Goal: Transaction & Acquisition: Book appointment/travel/reservation

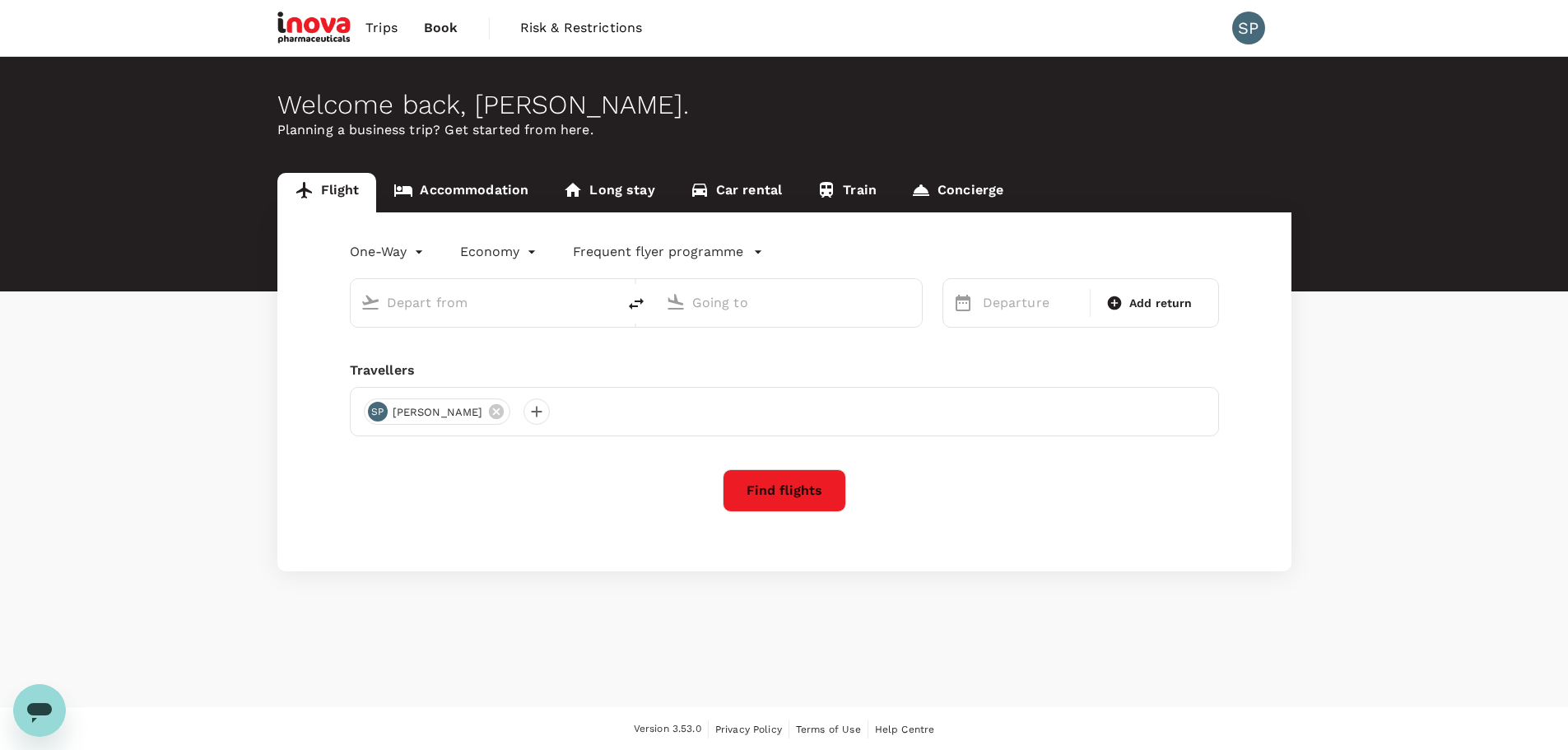
click at [411, 251] on body "Trips Book Risk & Restrictions SP Welcome back , Siva . Planning a business tri…" at bounding box center [784, 376] width 1568 height 752
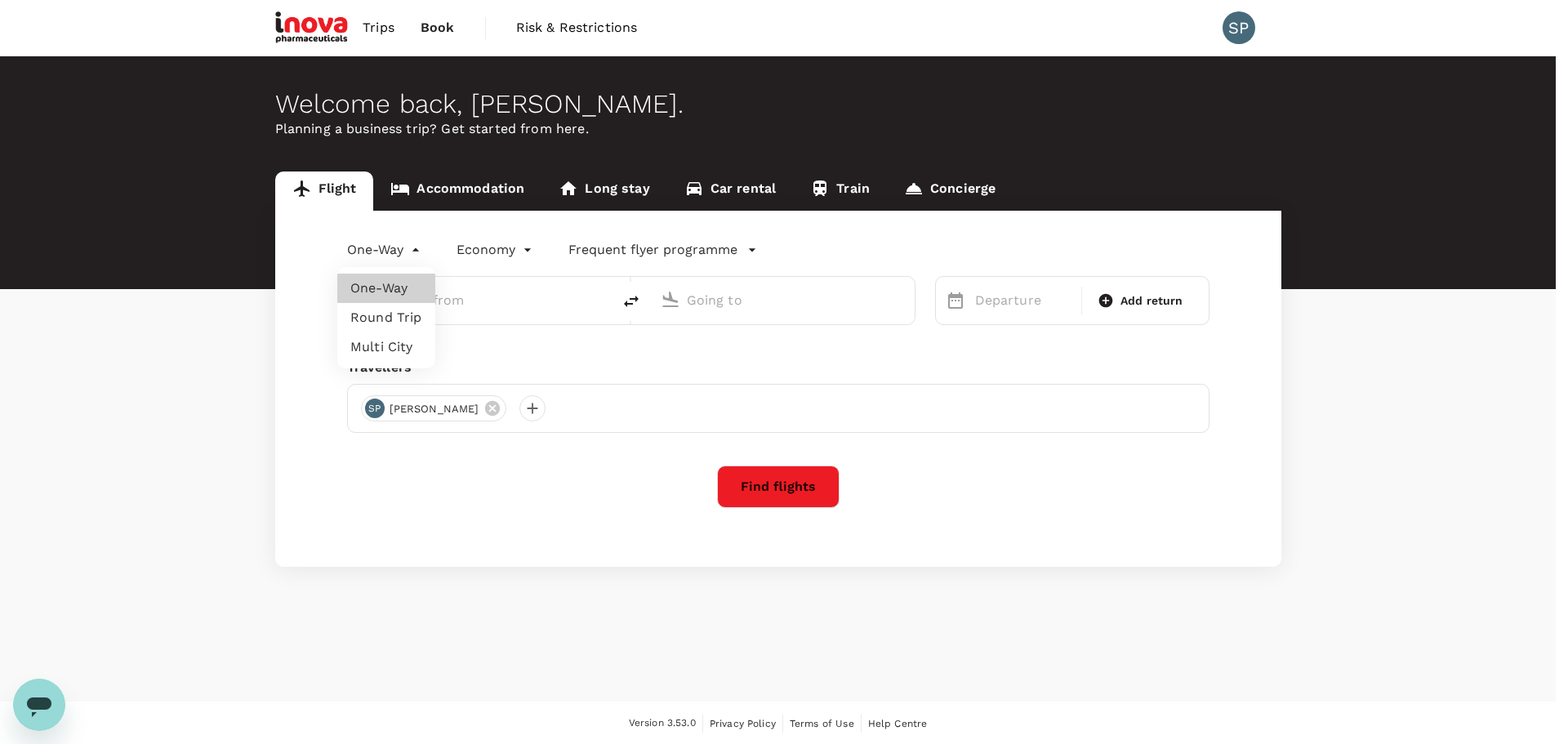
click at [403, 321] on li "Round Trip" at bounding box center [386, 317] width 98 height 30
type input "roundtrip"
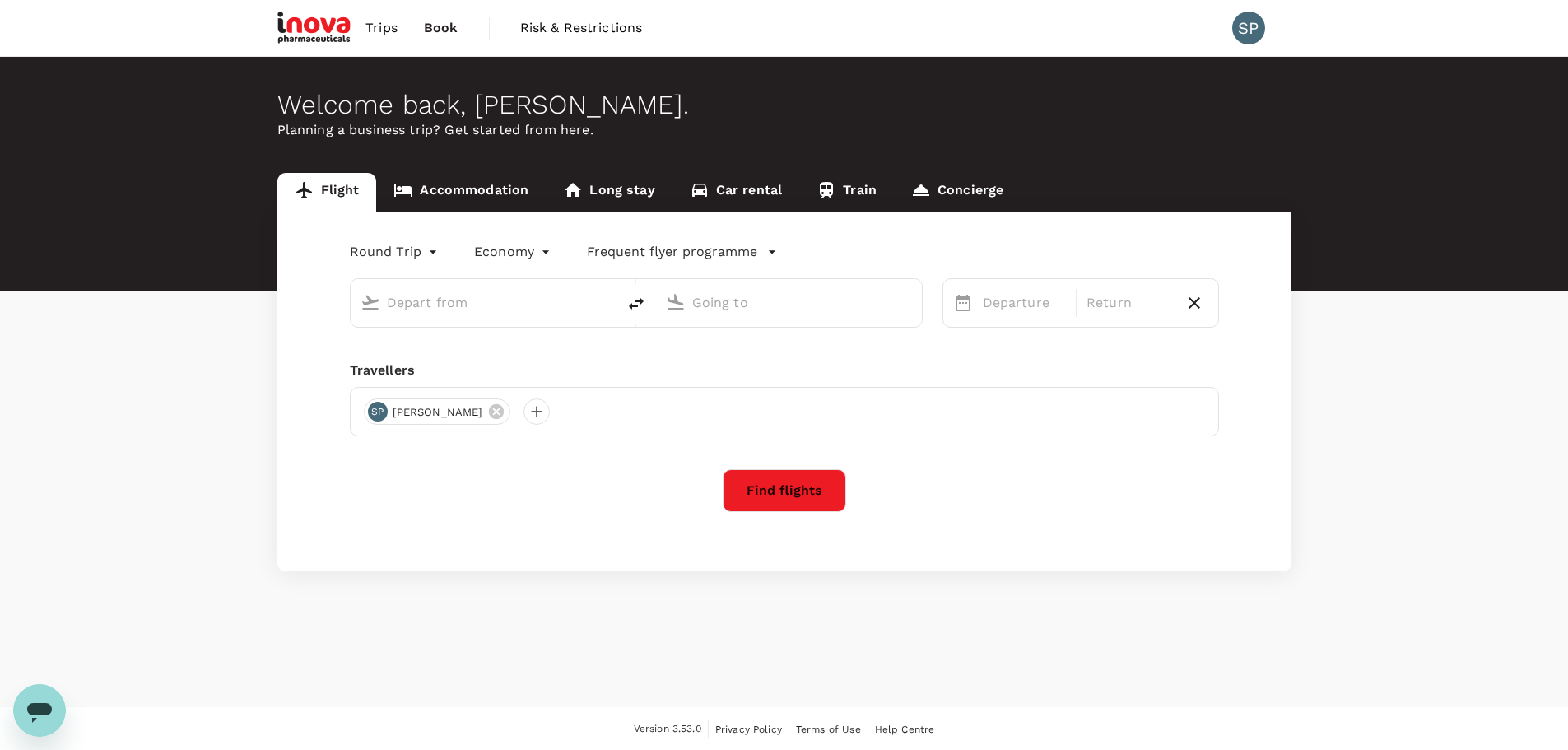
click at [425, 299] on input "text" at bounding box center [484, 302] width 195 height 26
click at [415, 358] on div "Dublin DUB" at bounding box center [497, 367] width 353 height 26
type input "Dublin (DUB)"
click at [776, 298] on input "text" at bounding box center [790, 302] width 195 height 26
click at [753, 298] on input "text" at bounding box center [790, 302] width 195 height 26
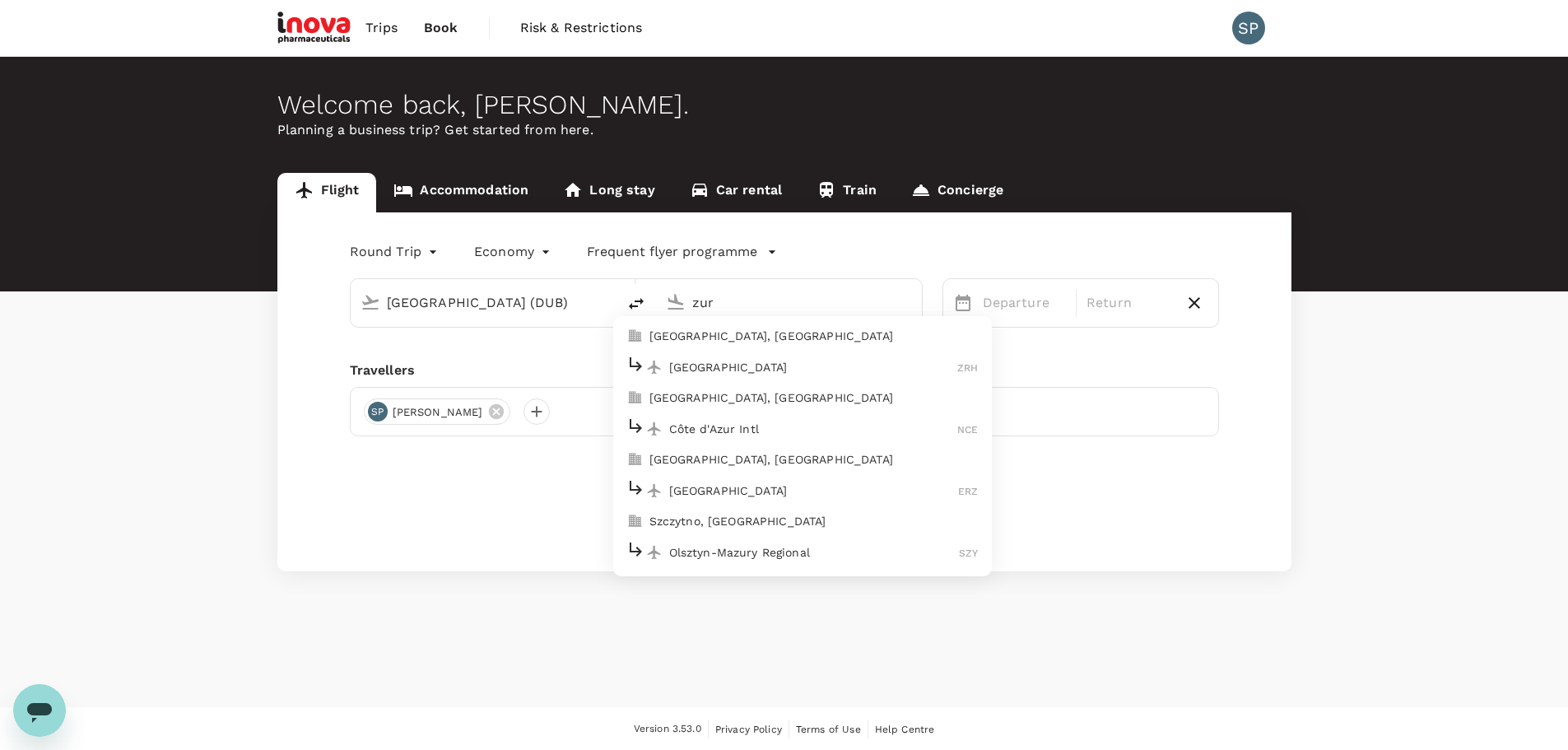
click at [752, 363] on p "Zurich" at bounding box center [814, 368] width 289 height 17
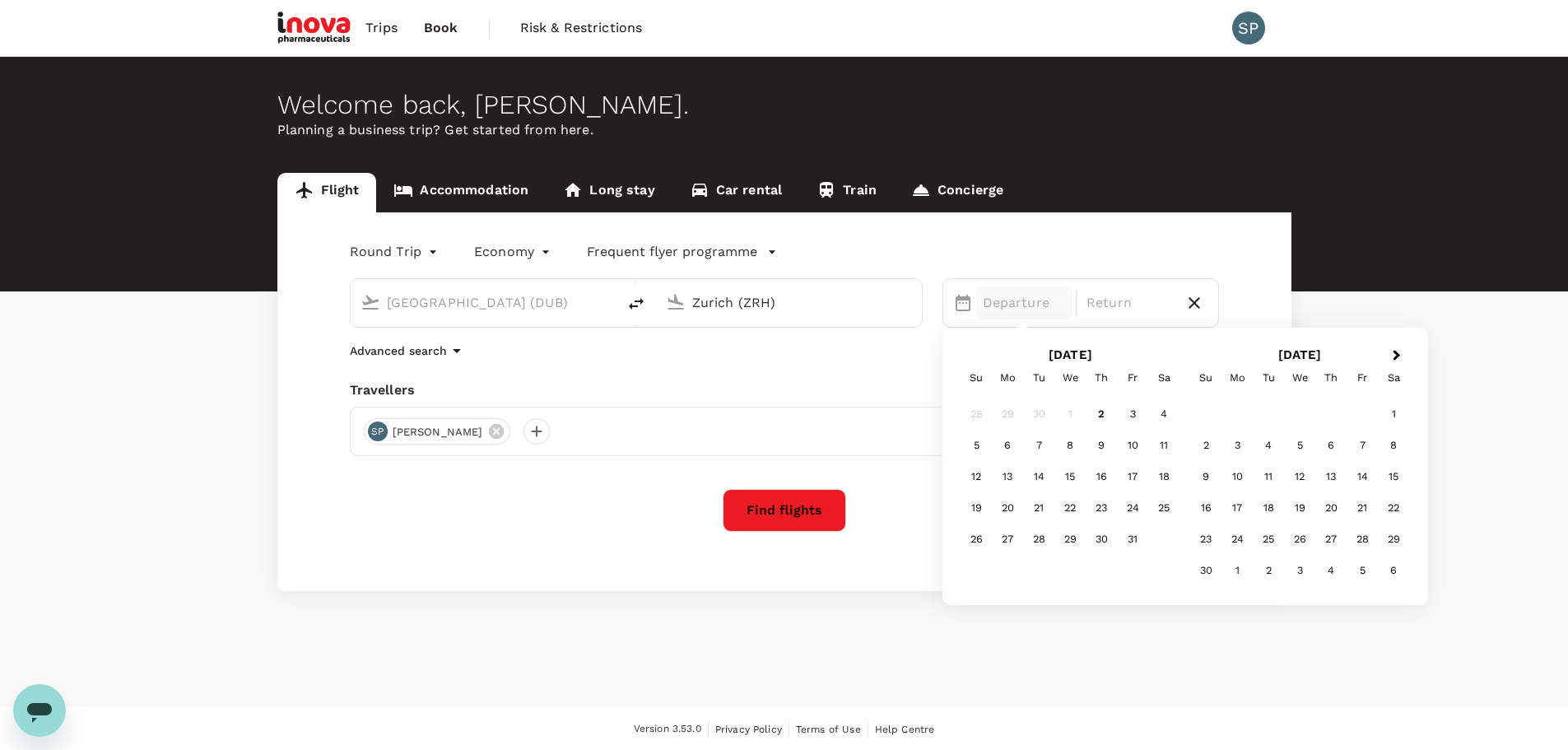
type input "Zurich (ZRH)"
click at [752, 363] on div "Round Trip roundtrip Economy economy Frequent flyer programme Dublin (DUB) Zuri…" at bounding box center [784, 402] width 1014 height 378
click at [1034, 299] on p "Departure" at bounding box center [1024, 303] width 84 height 20
click at [1080, 543] on div "29" at bounding box center [1070, 539] width 32 height 32
click at [1105, 544] on div "30" at bounding box center [1102, 539] width 32 height 32
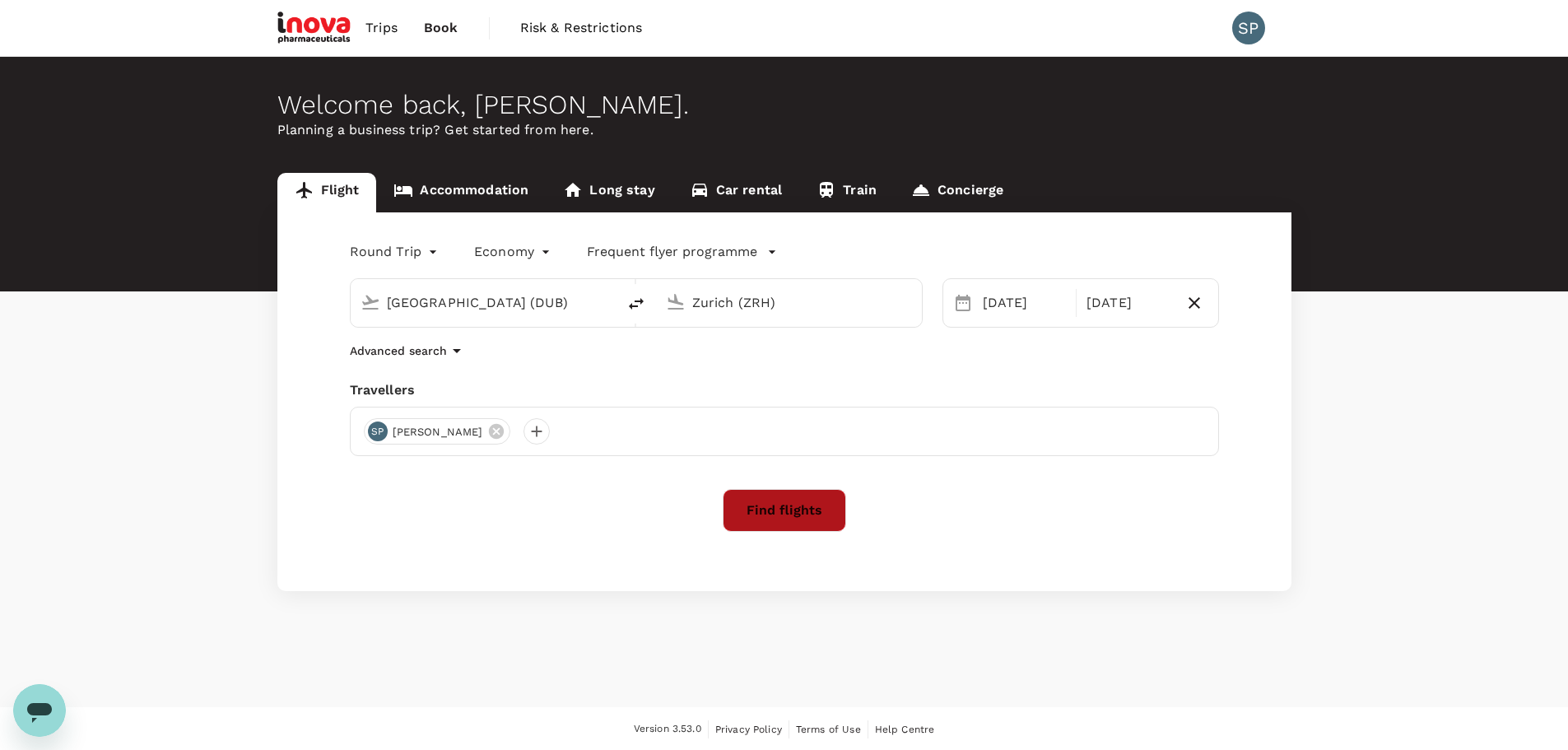
click at [762, 502] on button "Find flights" at bounding box center [784, 510] width 123 height 42
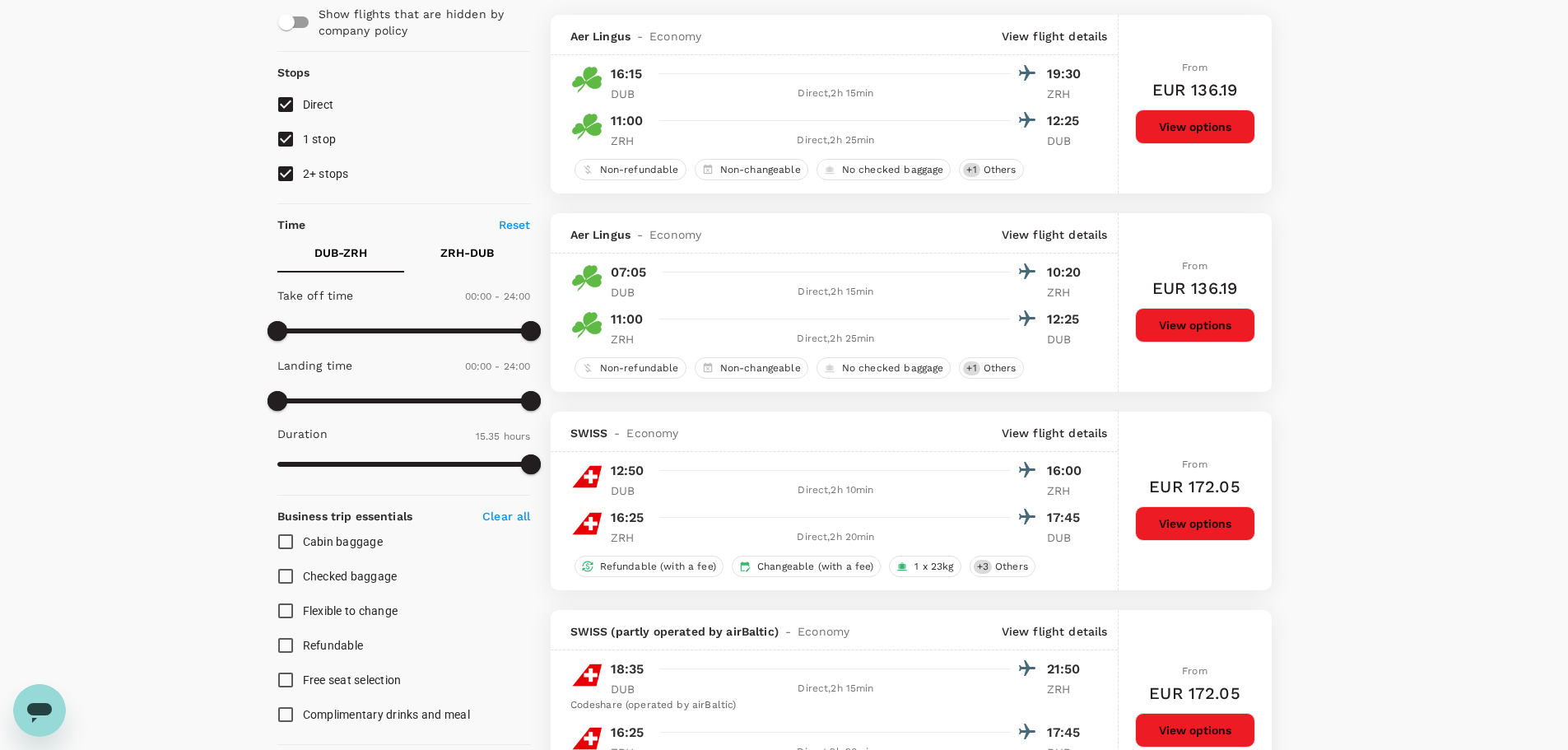
scroll to position [165, 0]
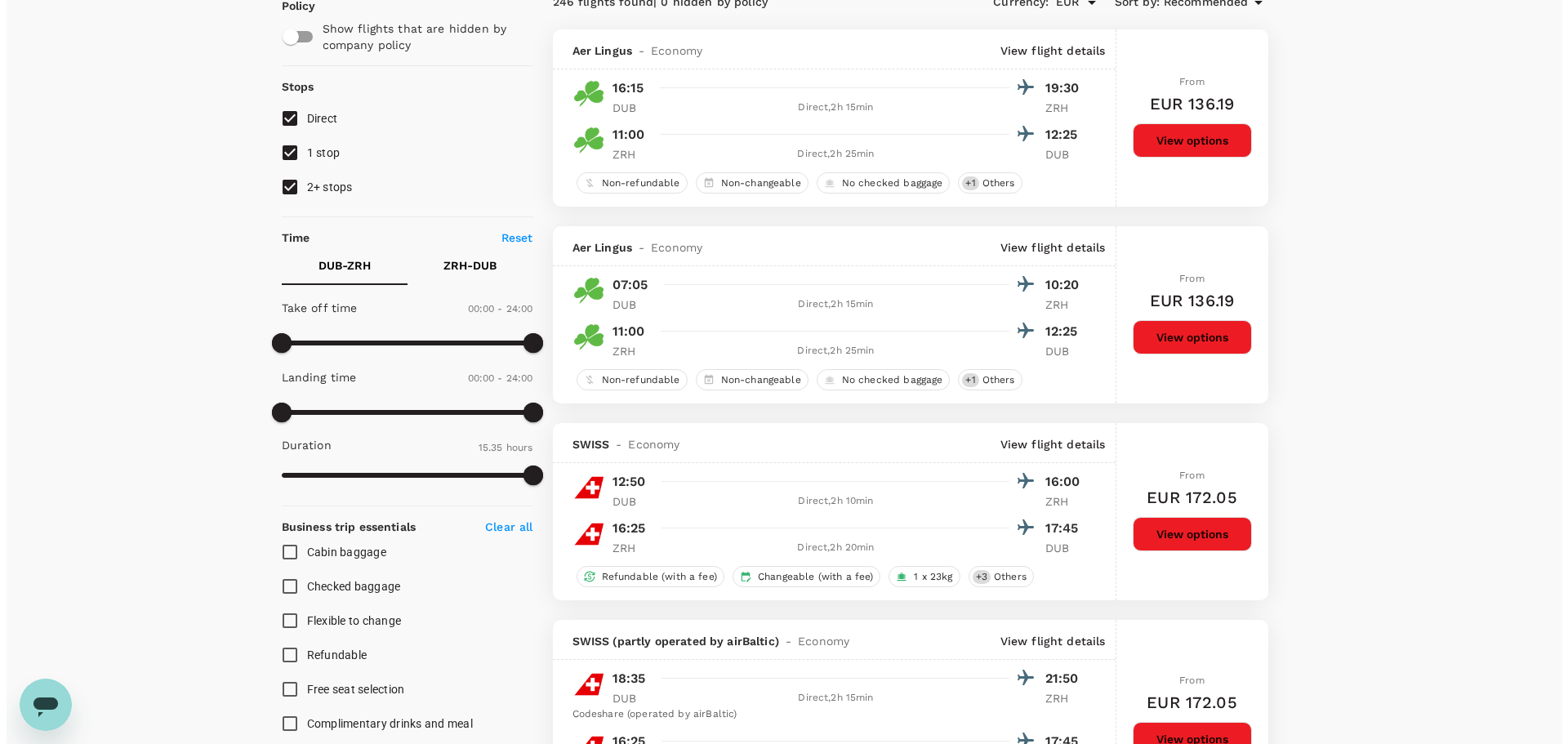
scroll to position [0, 0]
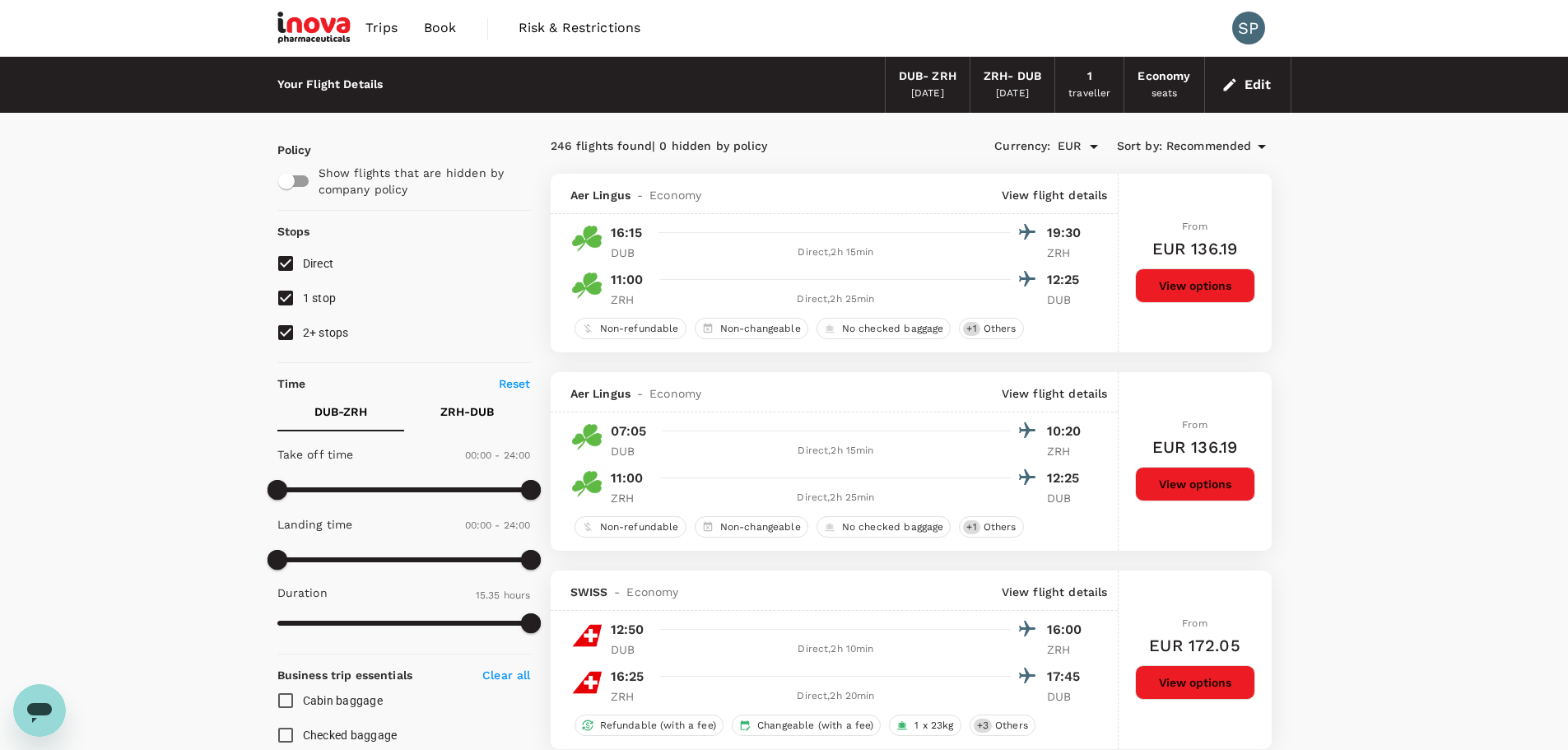
click at [460, 413] on p "ZRH - DUB" at bounding box center [467, 412] width 53 height 17
type input "840"
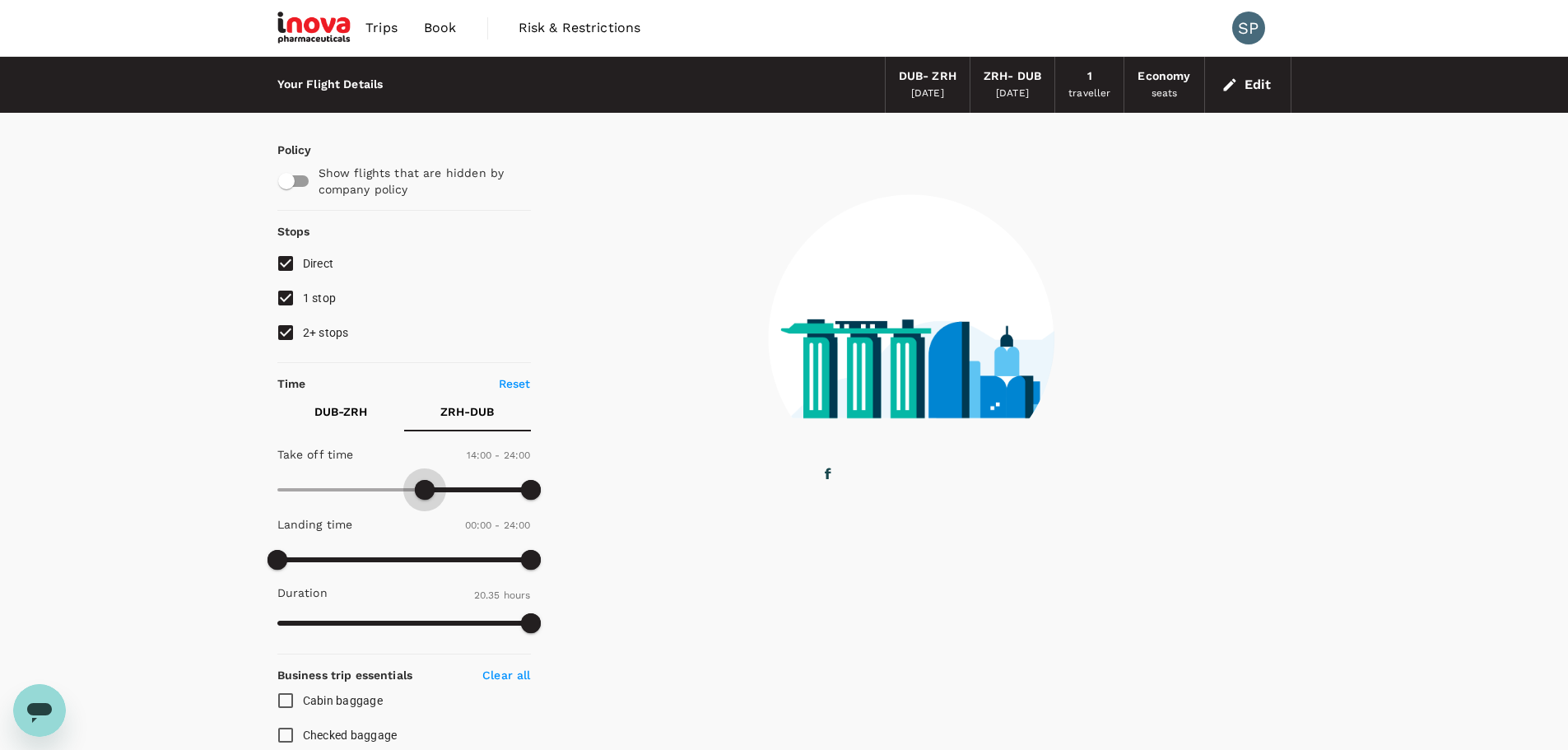
drag, startPoint x: 279, startPoint y: 485, endPoint x: 423, endPoint y: 491, distance: 144.1
click at [423, 491] on span at bounding box center [425, 490] width 20 height 20
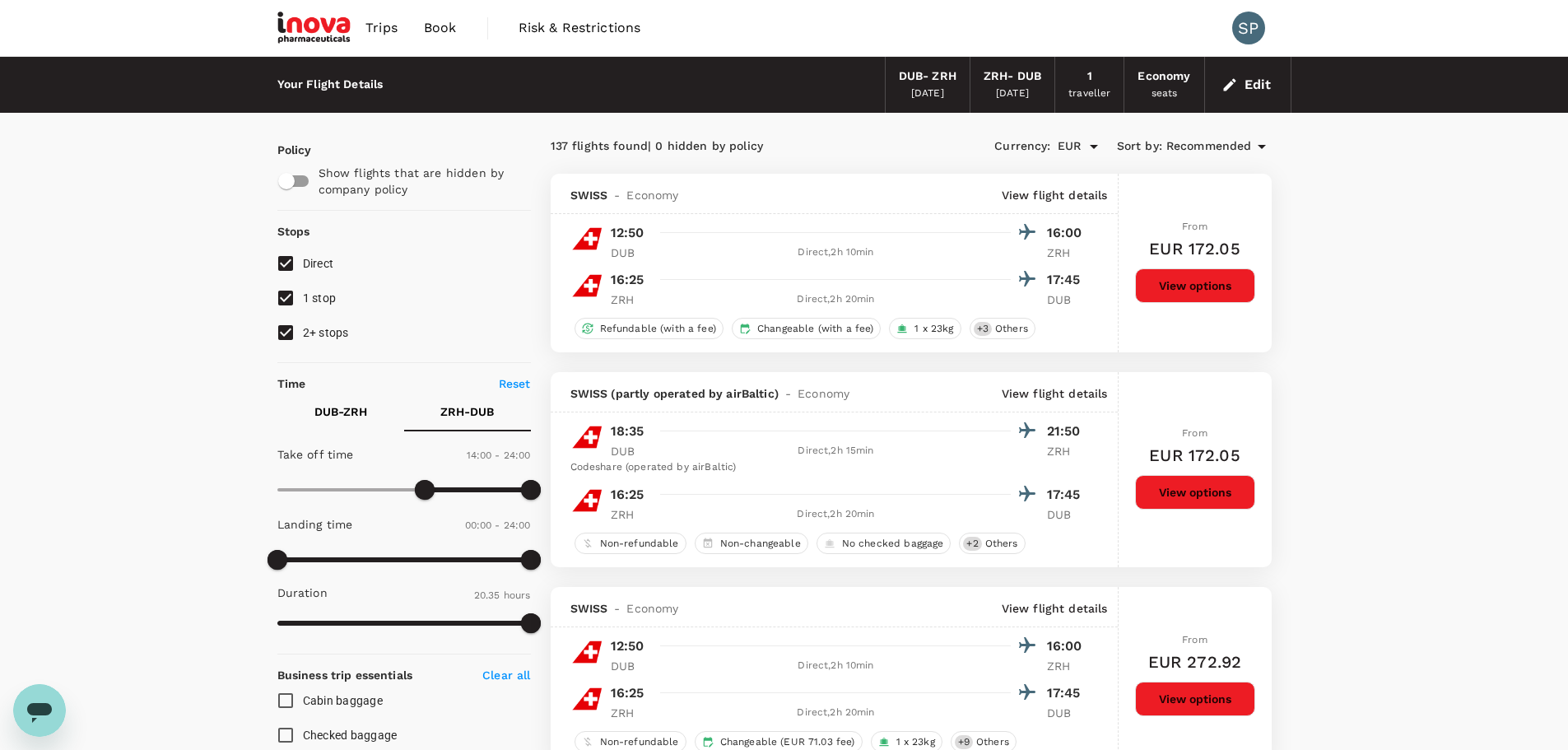
click at [346, 416] on p "DUB - ZRH" at bounding box center [340, 412] width 53 height 17
type input "750"
drag, startPoint x: 529, startPoint y: 492, endPoint x: 408, endPoint y: 492, distance: 121.0
click at [408, 492] on span at bounding box center [409, 490] width 20 height 20
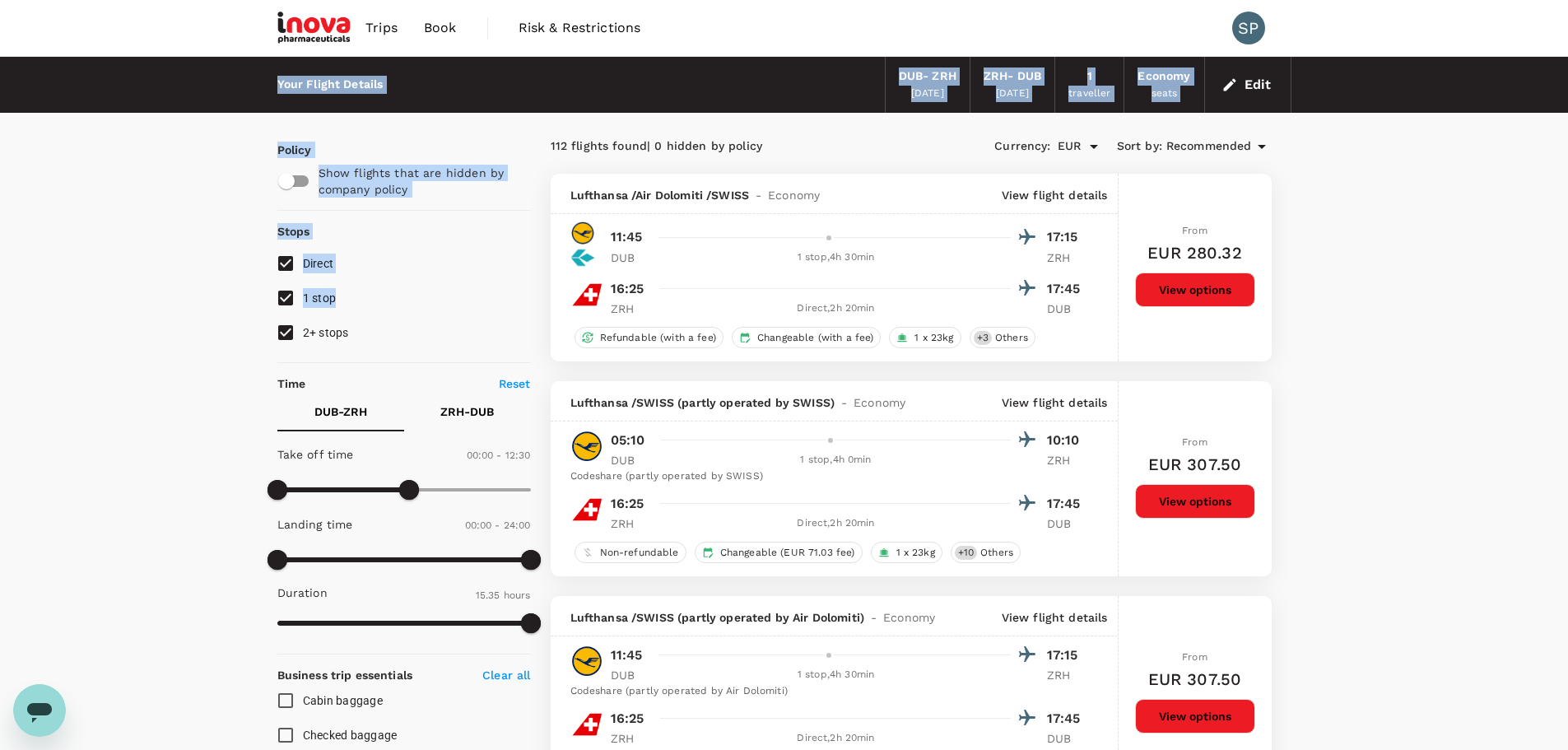
drag, startPoint x: 123, startPoint y: 229, endPoint x: 160, endPoint y: 342, distance: 118.9
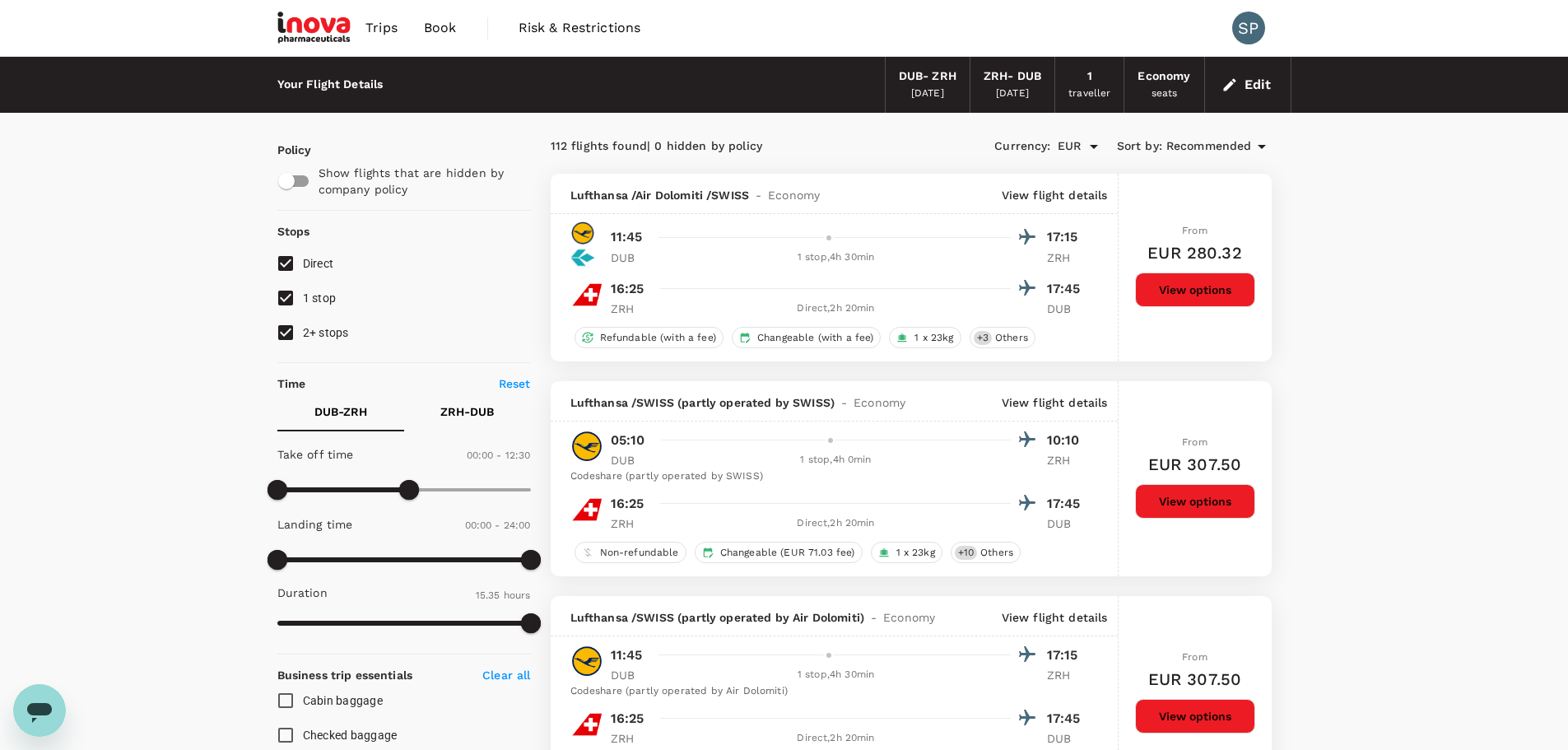
click at [1219, 72] on button "Edit" at bounding box center [1248, 85] width 59 height 27
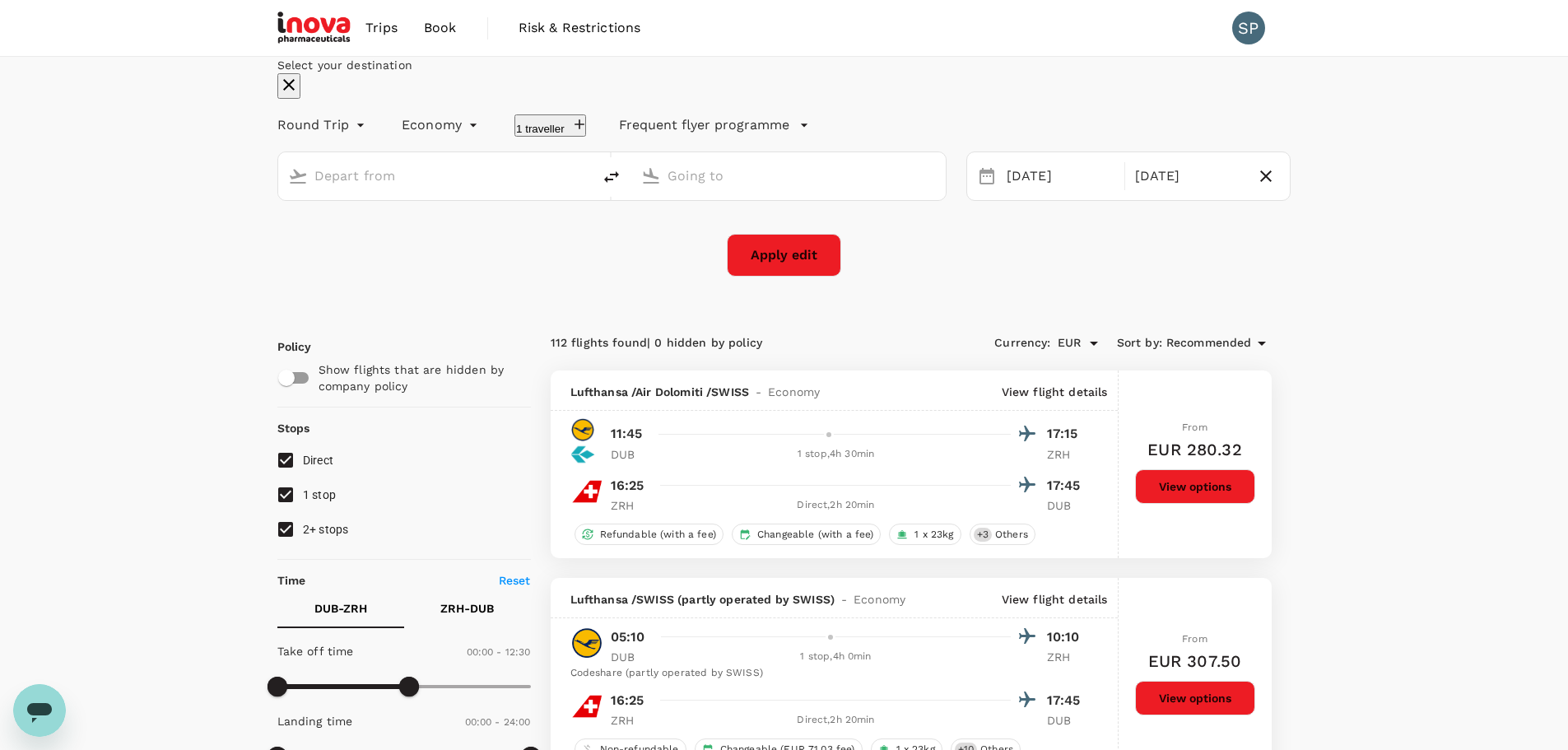
type input "Dublin (DUB)"
type input "Zurich (ZRH)"
